Goal: Task Accomplishment & Management: Manage account settings

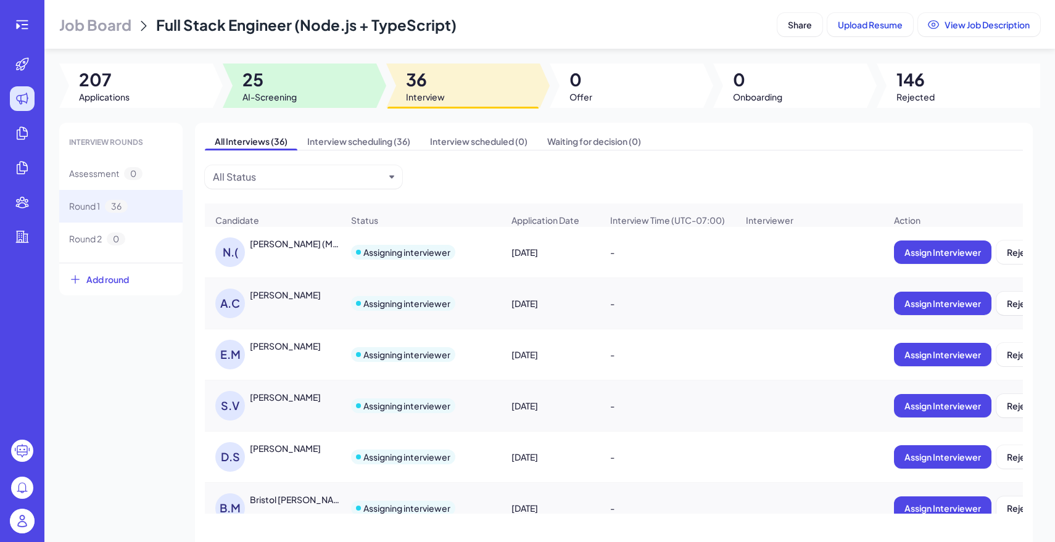
click at [314, 83] on div at bounding box center [300, 86] width 154 height 44
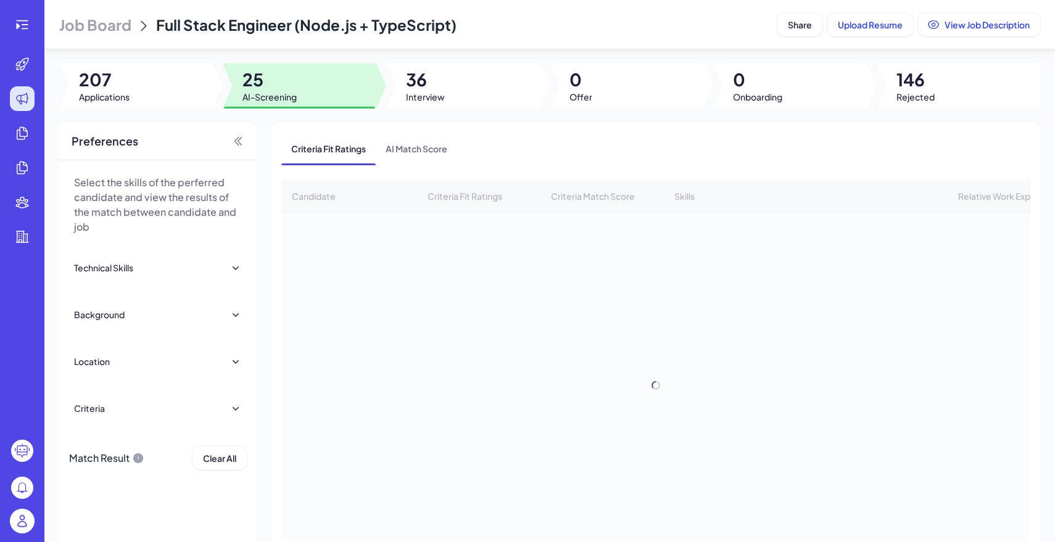
click at [126, 20] on span "Job Board" at bounding box center [95, 25] width 72 height 20
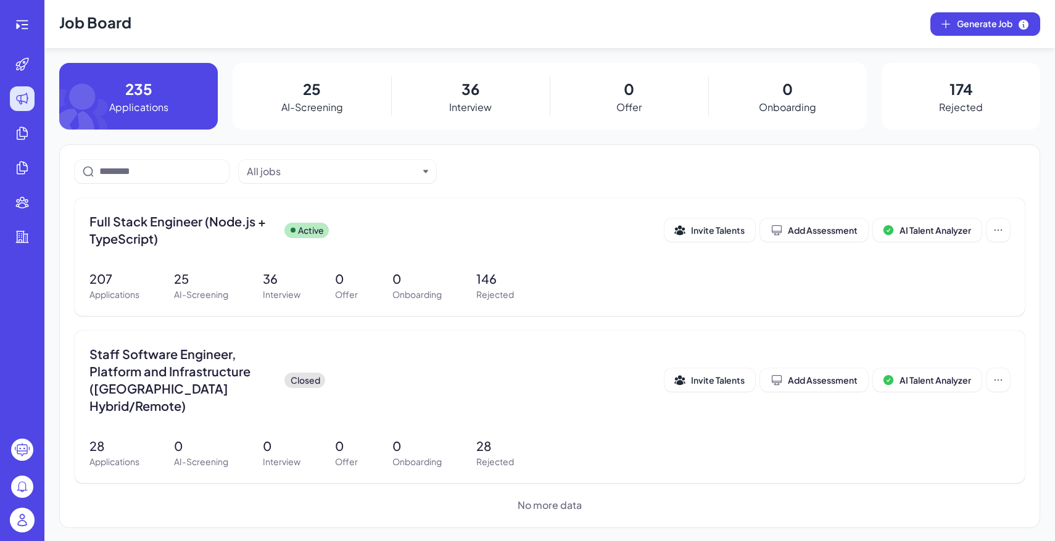
click at [13, 528] on img at bounding box center [22, 520] width 25 height 25
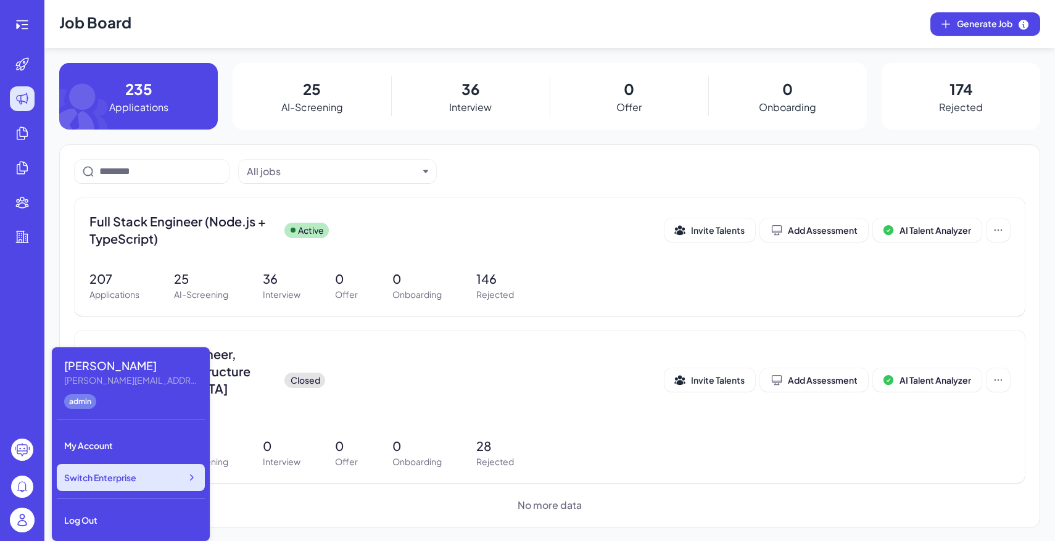
click at [108, 474] on span "Switch Enterprise" at bounding box center [100, 477] width 72 height 12
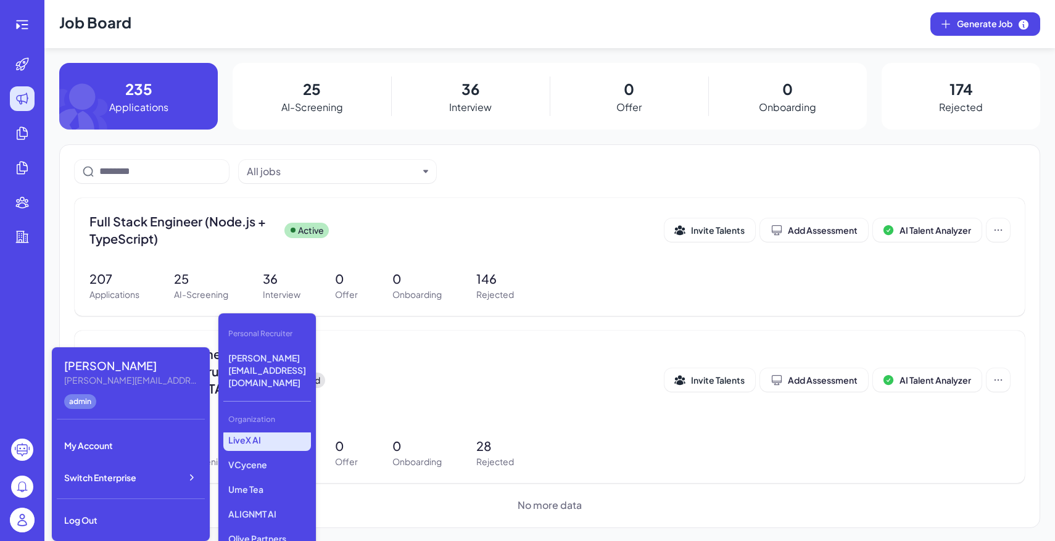
scroll to position [232, 0]
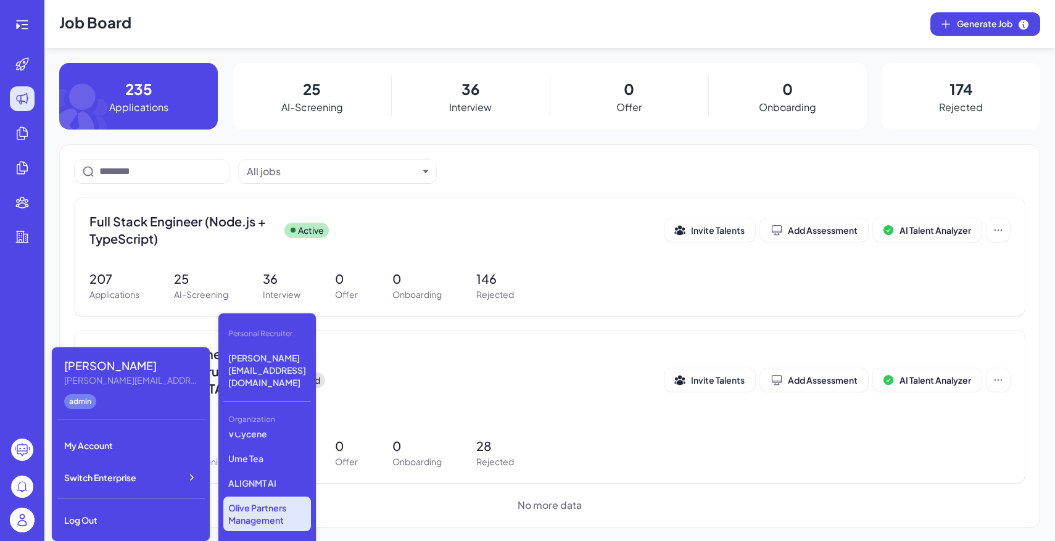
click at [269, 497] on p "Olive Partners Management" at bounding box center [267, 514] width 88 height 35
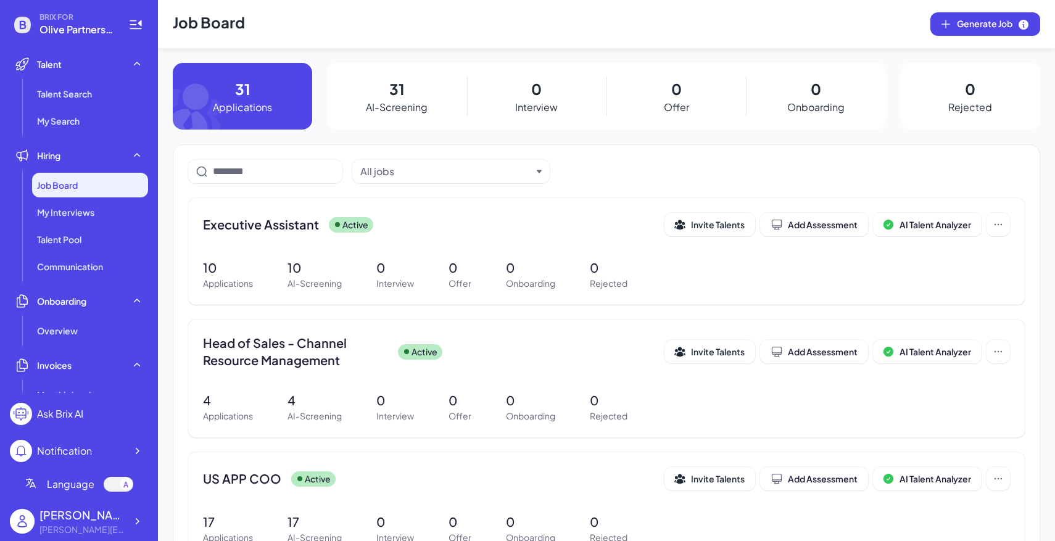
scroll to position [78, 0]
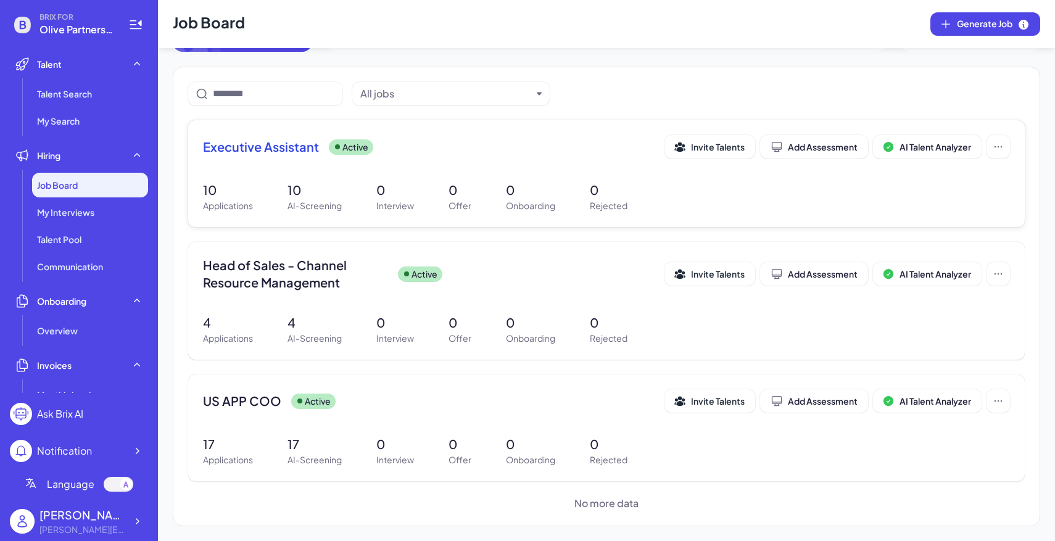
click at [492, 180] on div "Executive Assistant Active Invite Talents Add Assessment AI Talent Analyzer 10 …" at bounding box center [606, 173] width 836 height 107
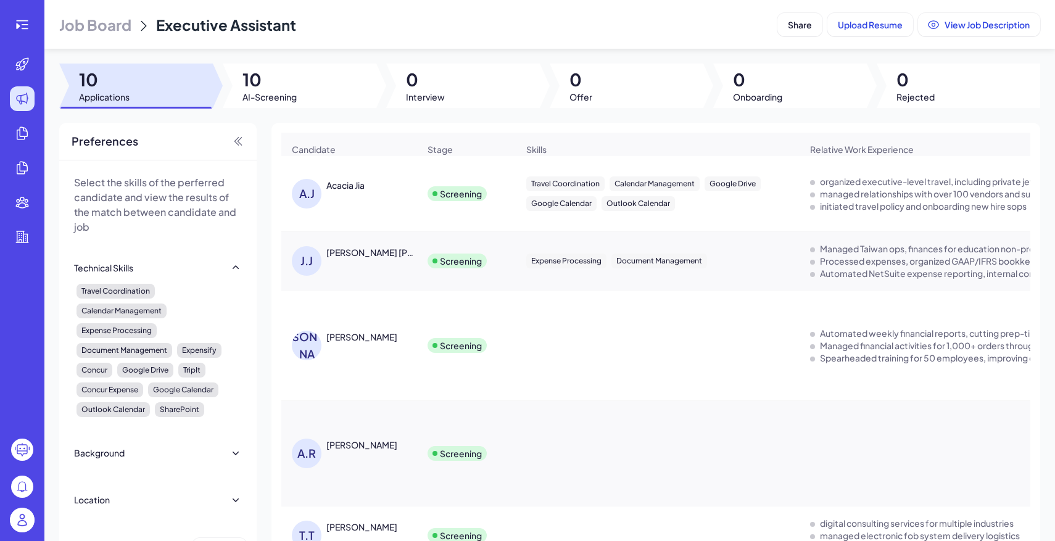
click at [117, 20] on span "Job Board" at bounding box center [95, 25] width 72 height 20
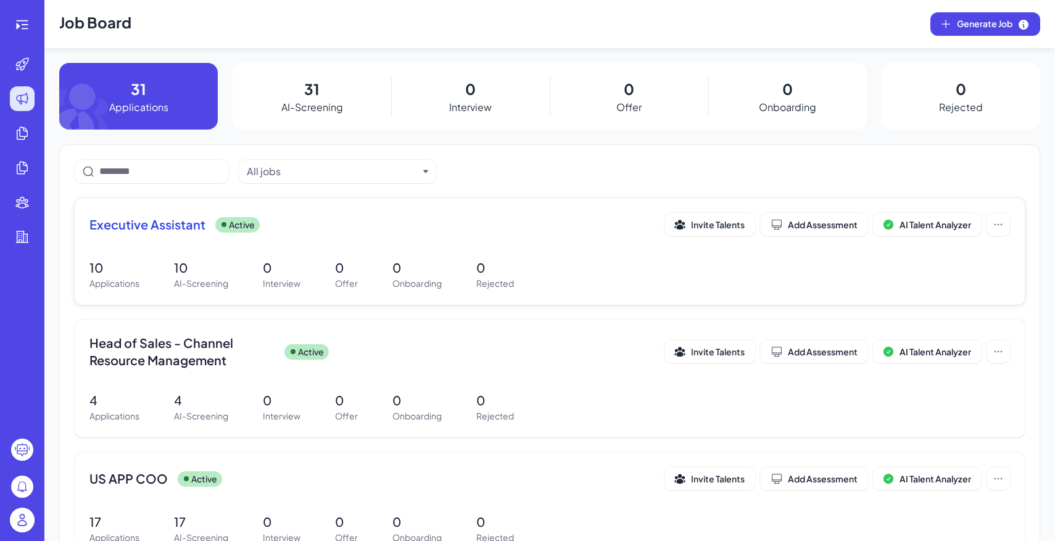
click at [351, 267] on p "0" at bounding box center [346, 267] width 23 height 19
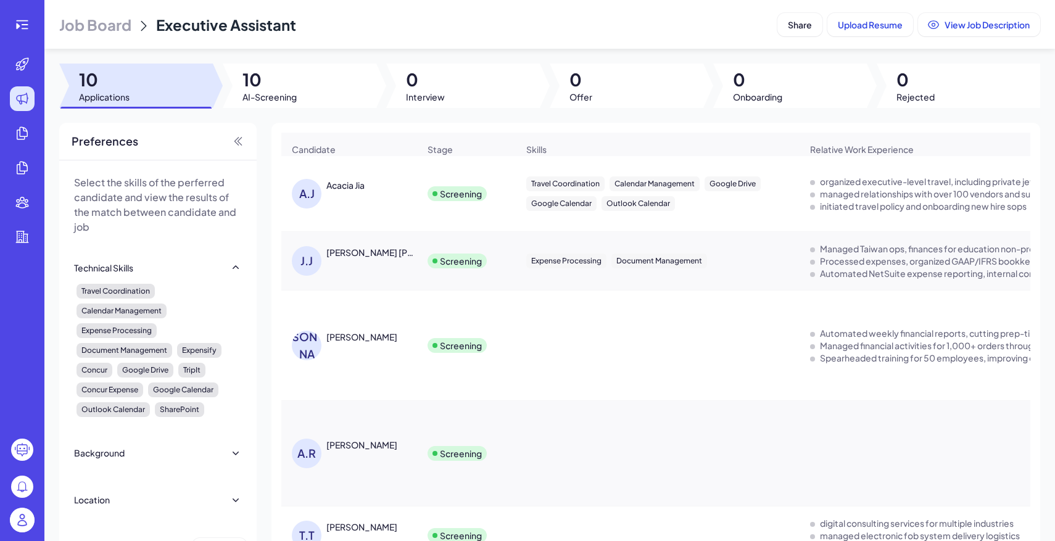
click at [300, 102] on div at bounding box center [300, 86] width 154 height 44
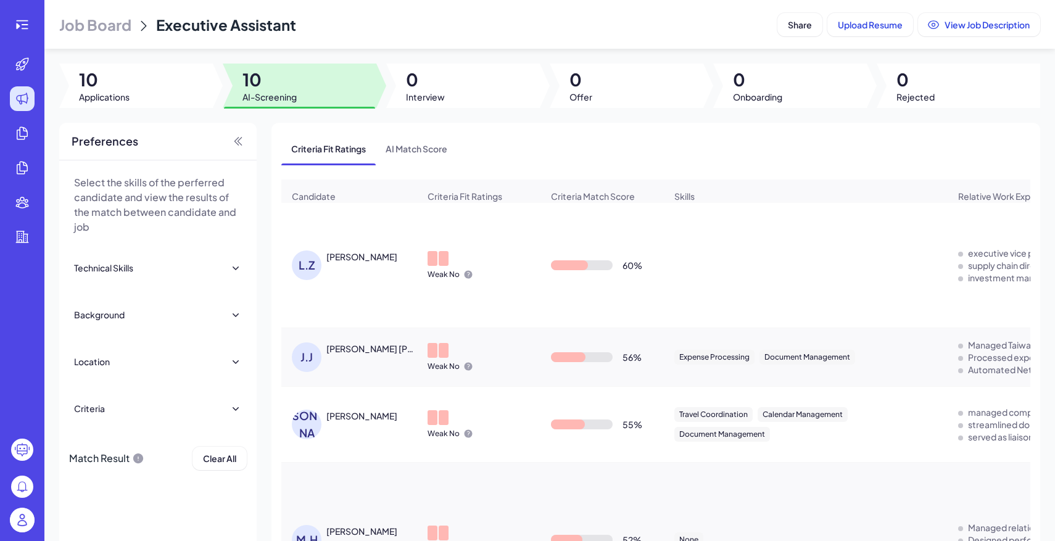
click at [93, 28] on span "Job Board" at bounding box center [95, 25] width 72 height 20
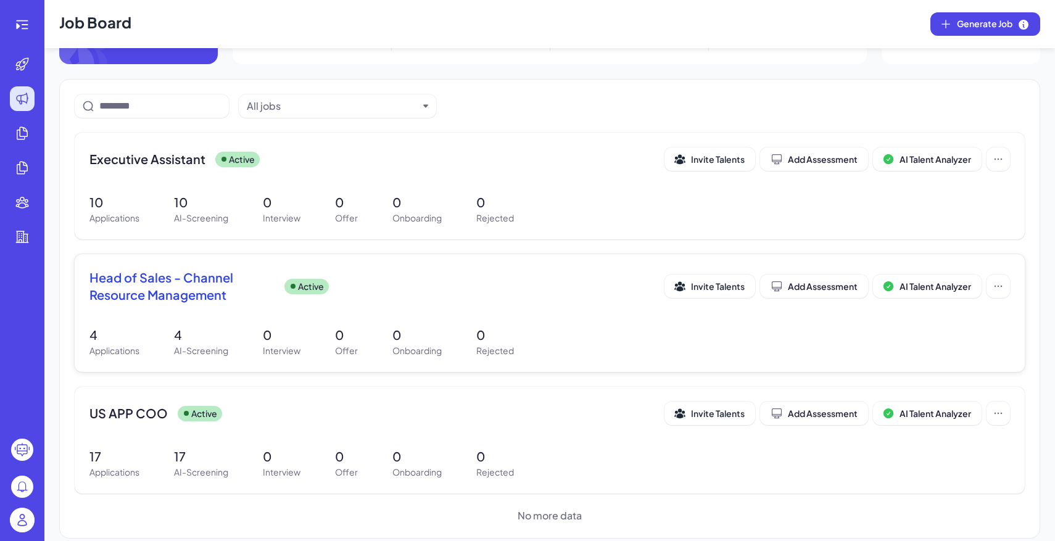
scroll to position [78, 0]
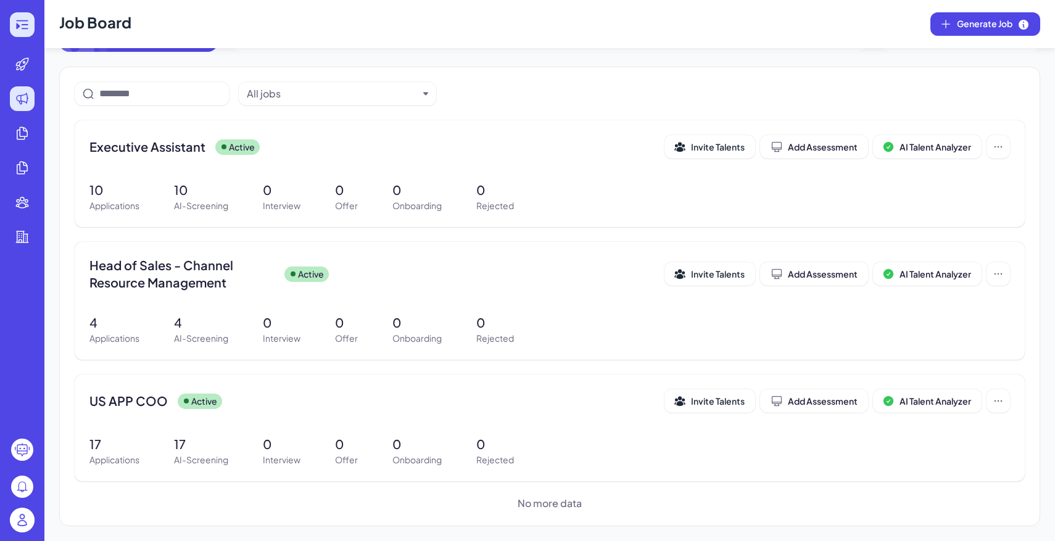
click at [24, 22] on icon at bounding box center [22, 24] width 15 height 15
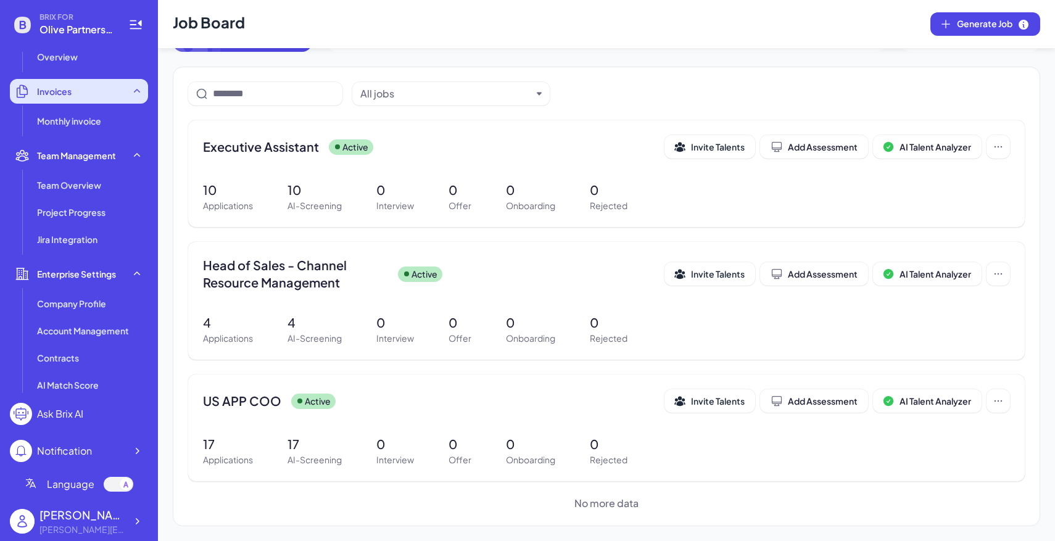
scroll to position [308, 0]
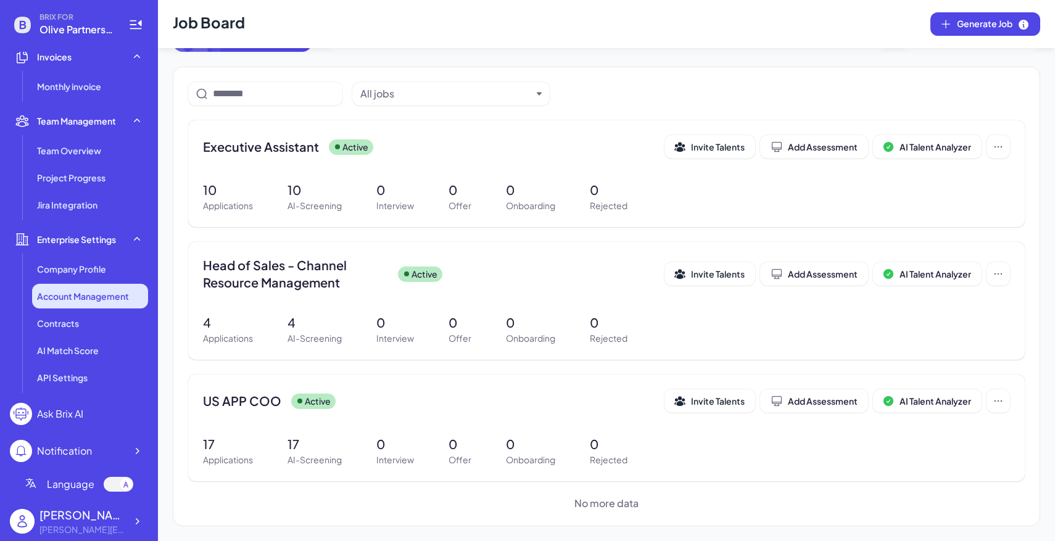
click at [91, 292] on span "Account Management" at bounding box center [83, 296] width 92 height 12
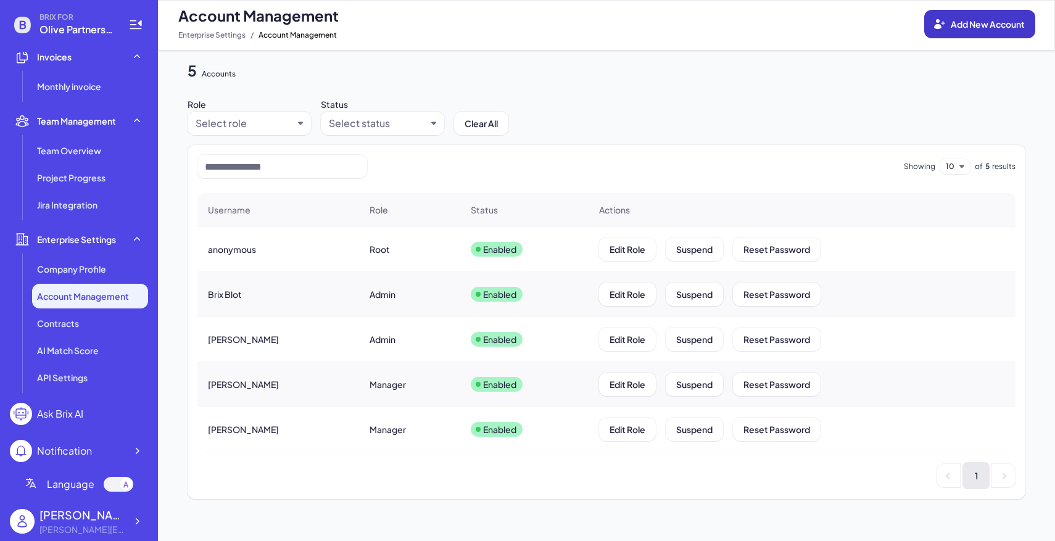
click at [955, 27] on span "Add New Account" at bounding box center [987, 24] width 74 height 11
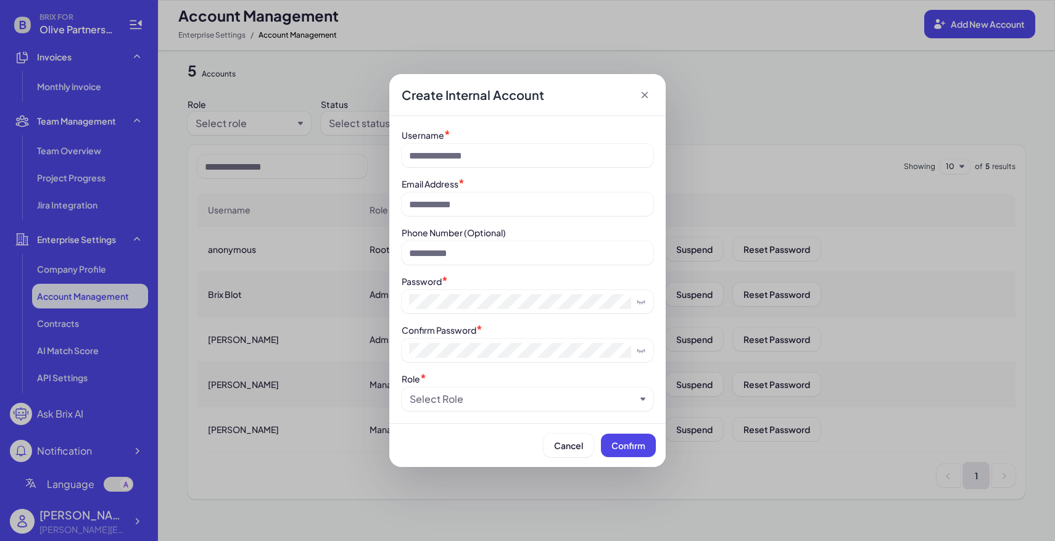
click at [519, 176] on div "Username * Email Address * Phone Number (Optional) Password * Confirm Password …" at bounding box center [528, 269] width 252 height 282
click at [485, 152] on input at bounding box center [528, 155] width 252 height 23
click at [551, 150] on input "*****" at bounding box center [528, 155] width 252 height 23
type input "*****"
paste input "**********"
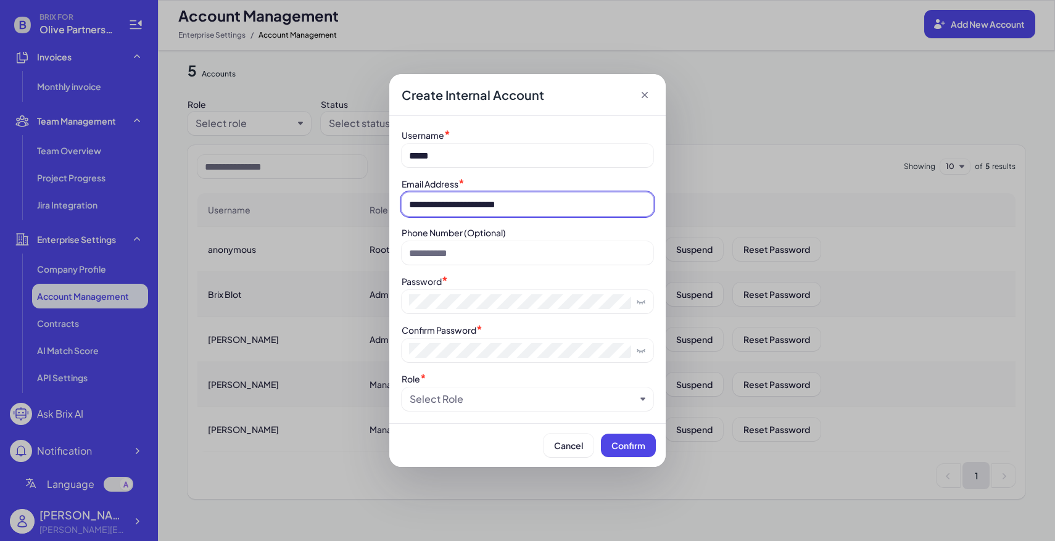
type input "**********"
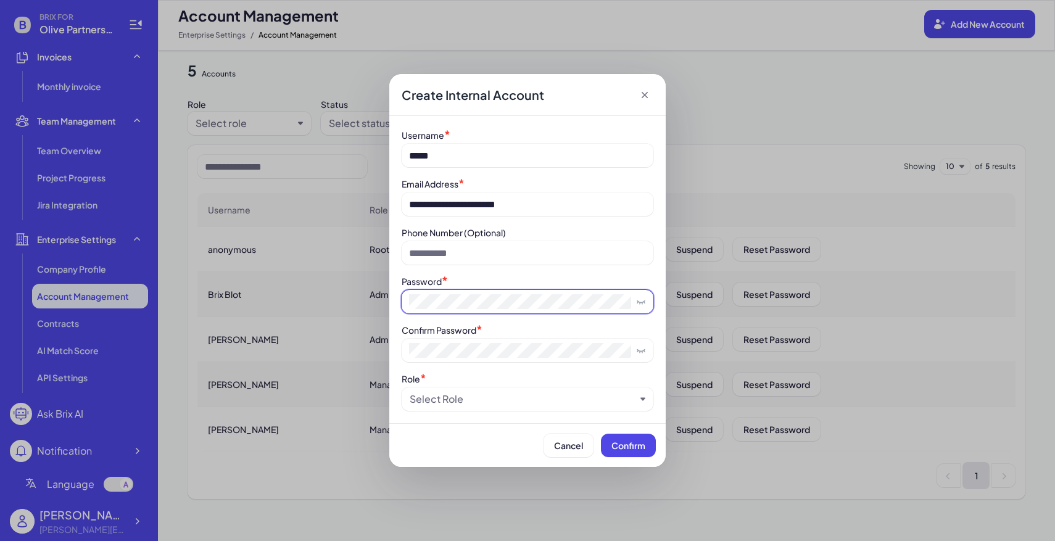
click at [453, 294] on span at bounding box center [528, 301] width 252 height 23
click at [509, 405] on div "Select Role" at bounding box center [523, 399] width 226 height 15
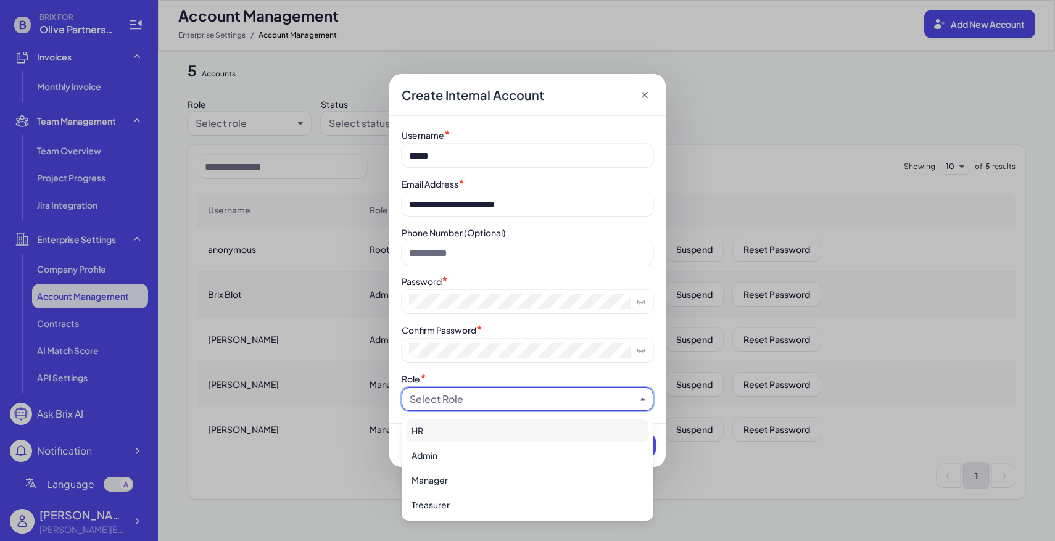
click at [452, 432] on div "HR" at bounding box center [527, 430] width 242 height 22
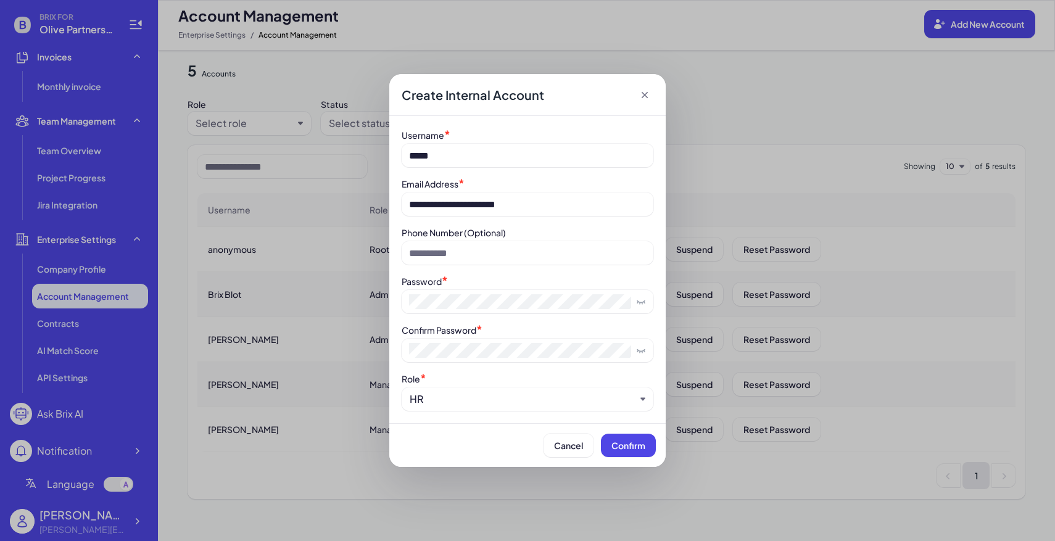
click at [612, 445] on span "Confirm" at bounding box center [628, 445] width 34 height 11
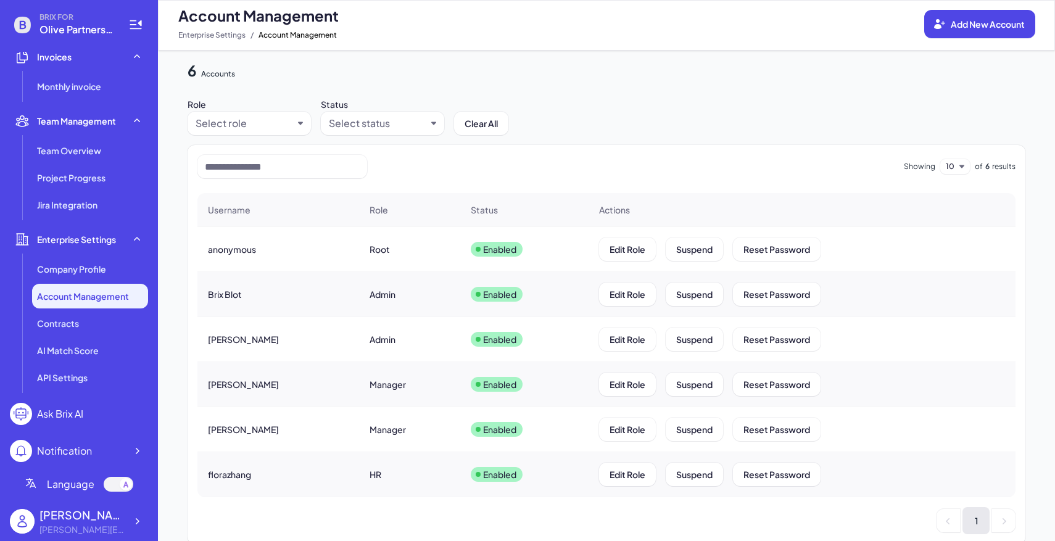
click at [244, 290] on div "Brix Blot" at bounding box center [278, 294] width 160 height 35
click at [227, 294] on span "Brix Blot" at bounding box center [225, 294] width 34 height 12
click at [971, 20] on span "Add New Account" at bounding box center [987, 24] width 74 height 11
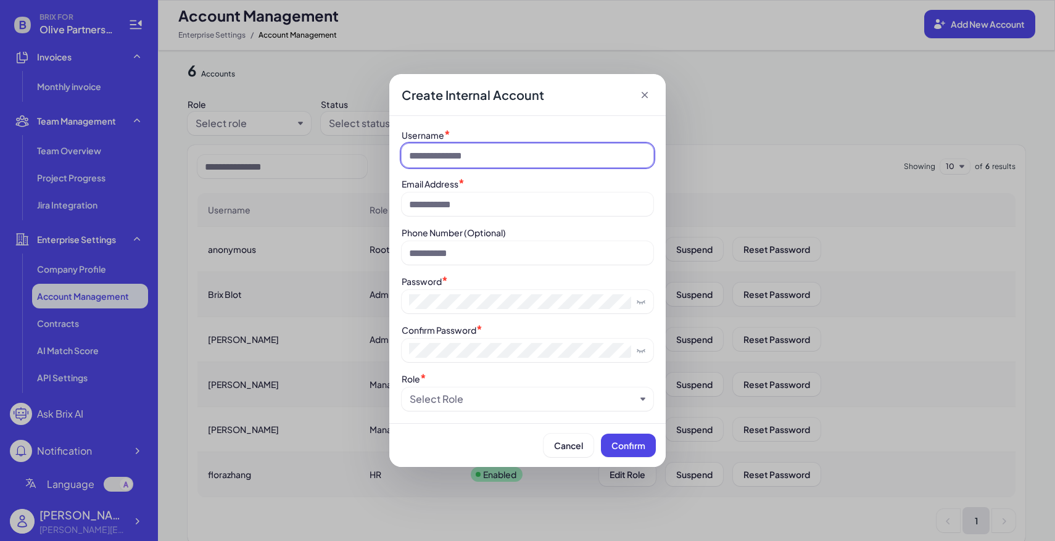
click at [500, 163] on input at bounding box center [528, 155] width 252 height 23
type input "********"
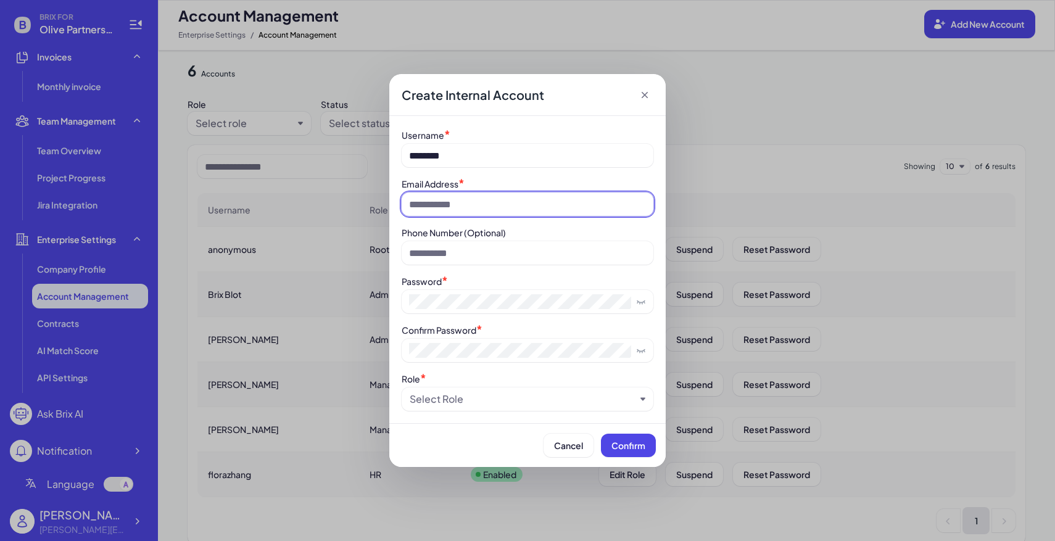
click at [447, 214] on input at bounding box center [528, 203] width 252 height 23
drag, startPoint x: 442, startPoint y: 205, endPoint x: 358, endPoint y: 193, distance: 85.4
click at [358, 193] on div "**********" at bounding box center [527, 270] width 1055 height 541
type input "**********"
click at [484, 398] on div "Select Role" at bounding box center [523, 399] width 226 height 15
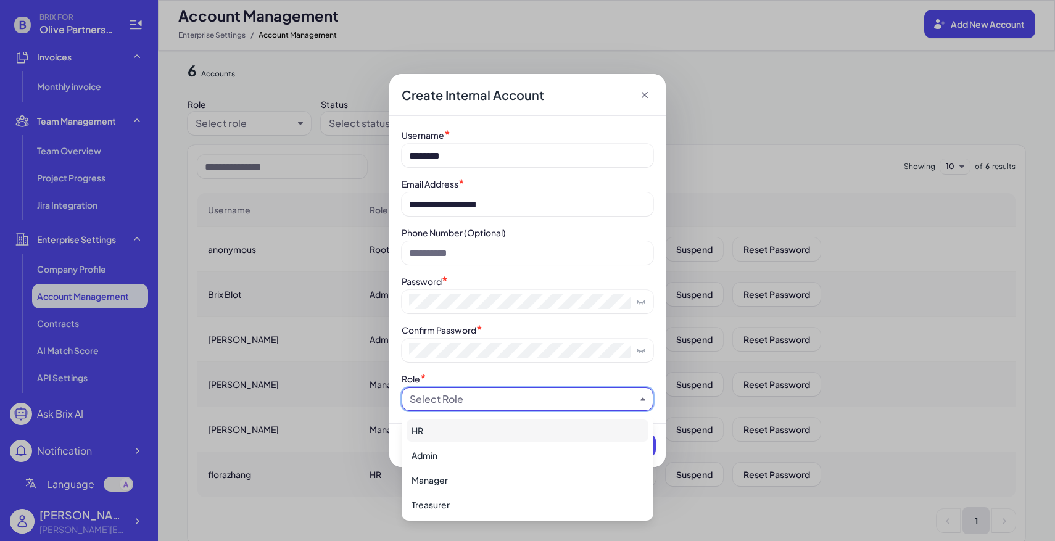
click at [485, 433] on div "HR" at bounding box center [527, 430] width 242 height 22
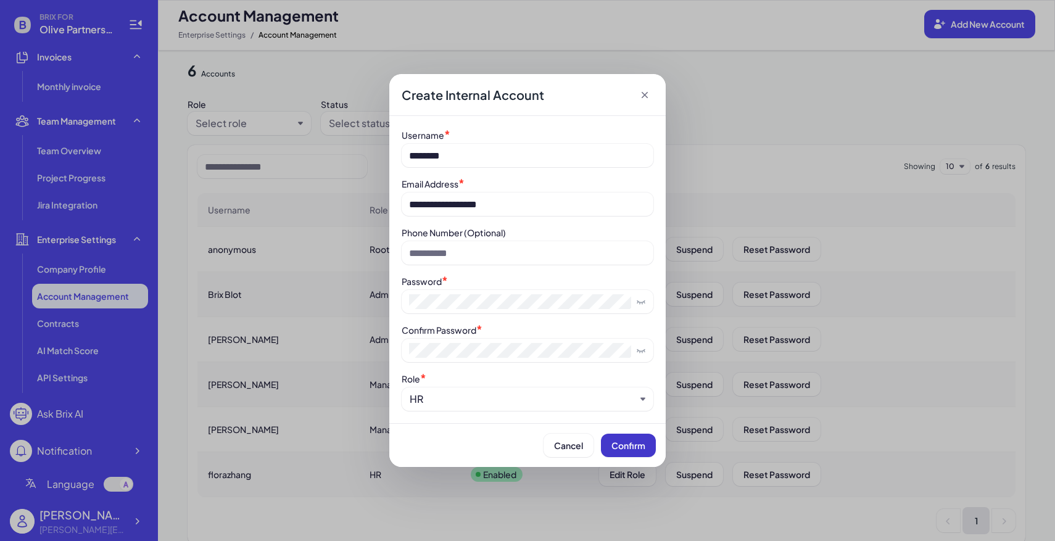
click at [627, 435] on button "Confirm" at bounding box center [628, 445] width 55 height 23
click at [643, 93] on icon at bounding box center [644, 95] width 12 height 12
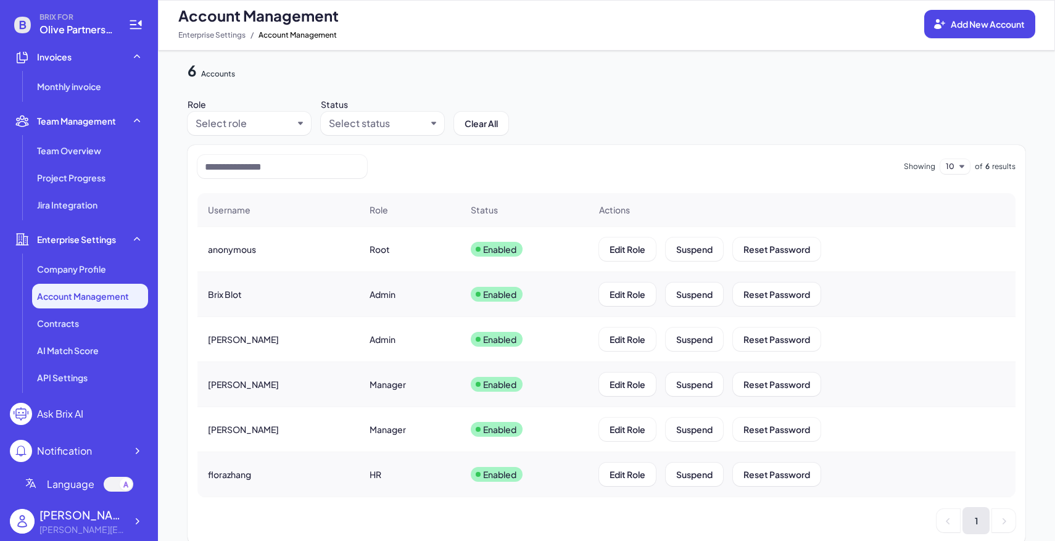
click at [65, 20] on span "BRIX FOR" at bounding box center [76, 17] width 74 height 10
drag, startPoint x: 41, startPoint y: 28, endPoint x: 113, endPoint y: 28, distance: 72.8
click at [113, 28] on div "BRIX FOR Olive Partners Management" at bounding box center [79, 24] width 138 height 25
copy span "Olive Partners"
